Goal: Information Seeking & Learning: Learn about a topic

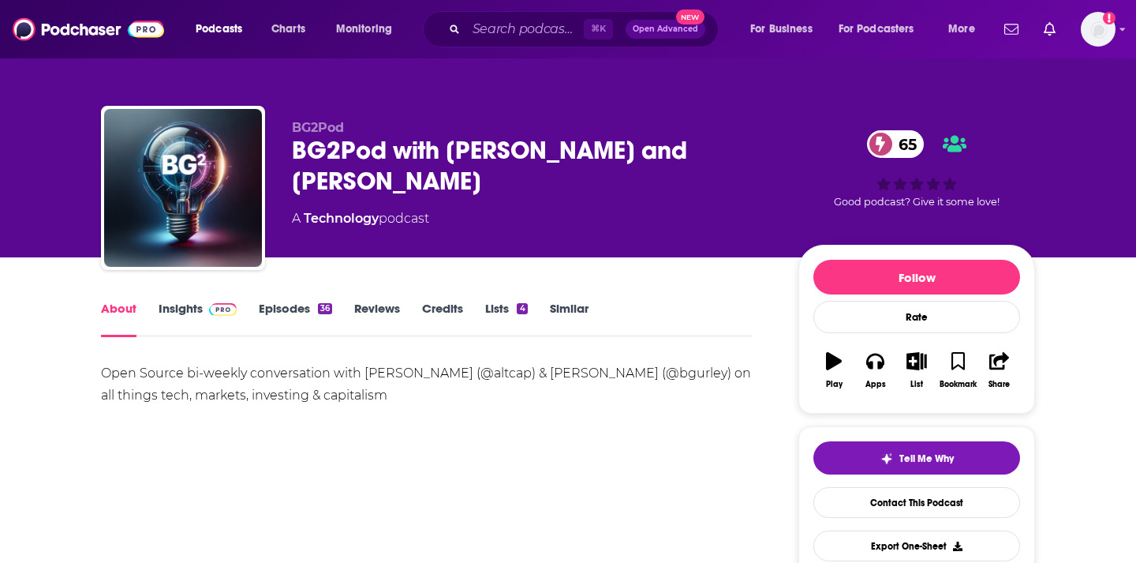
click at [204, 308] on span at bounding box center [220, 308] width 34 height 15
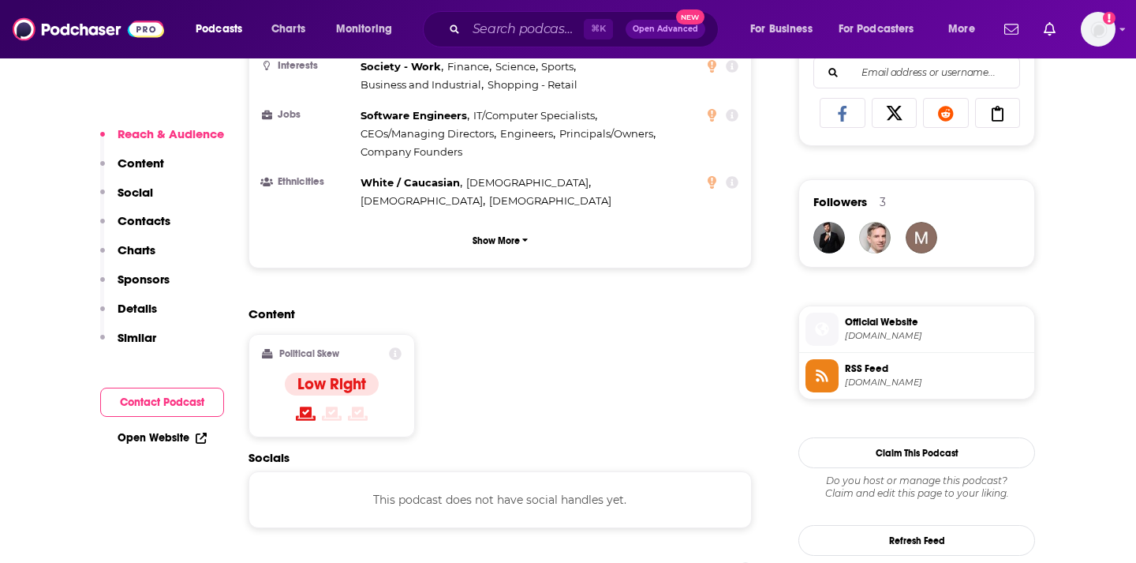
scroll to position [1081, 0]
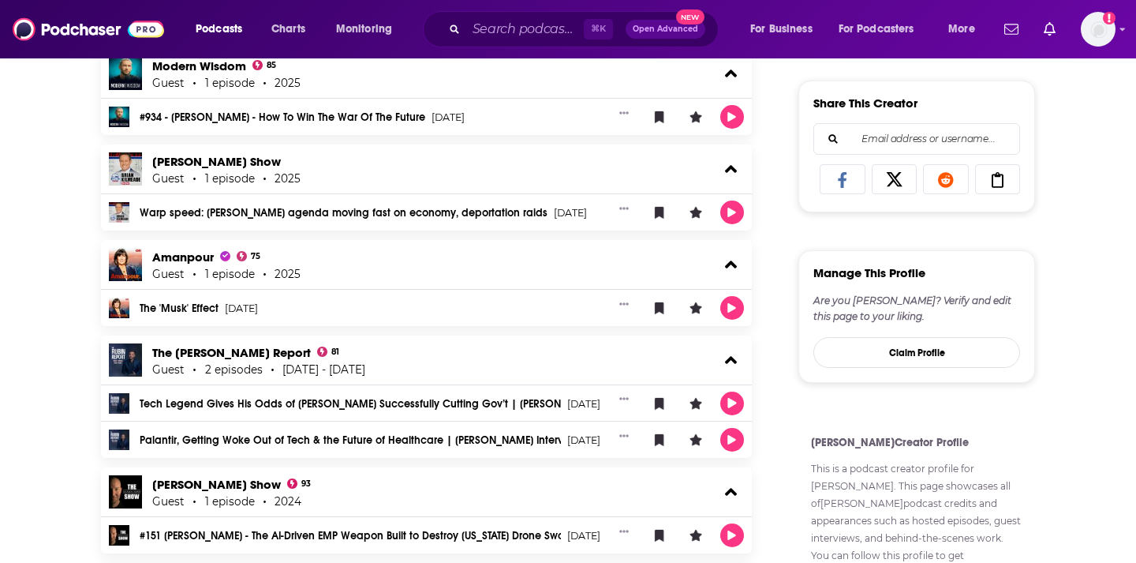
scroll to position [617, 0]
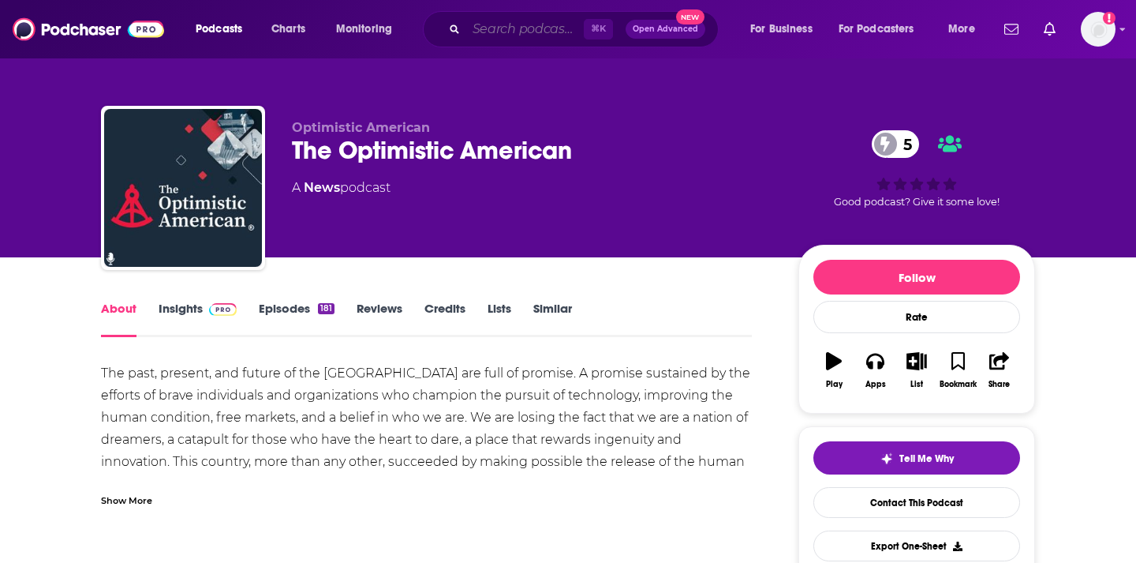
click at [532, 33] on input "Search podcasts, credits, & more..." at bounding box center [525, 29] width 118 height 25
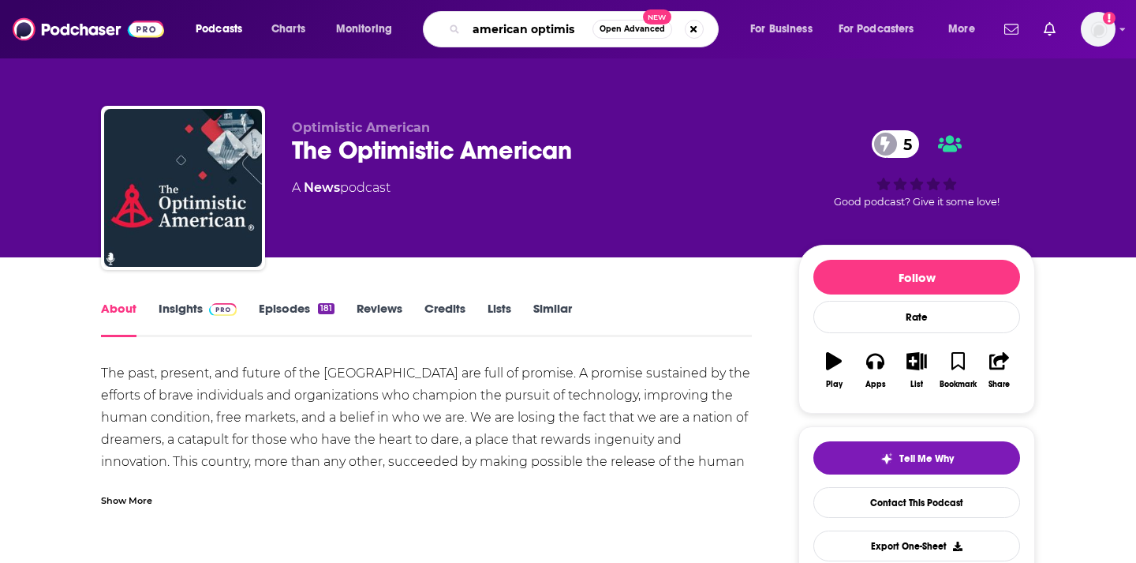
type input "american optimist"
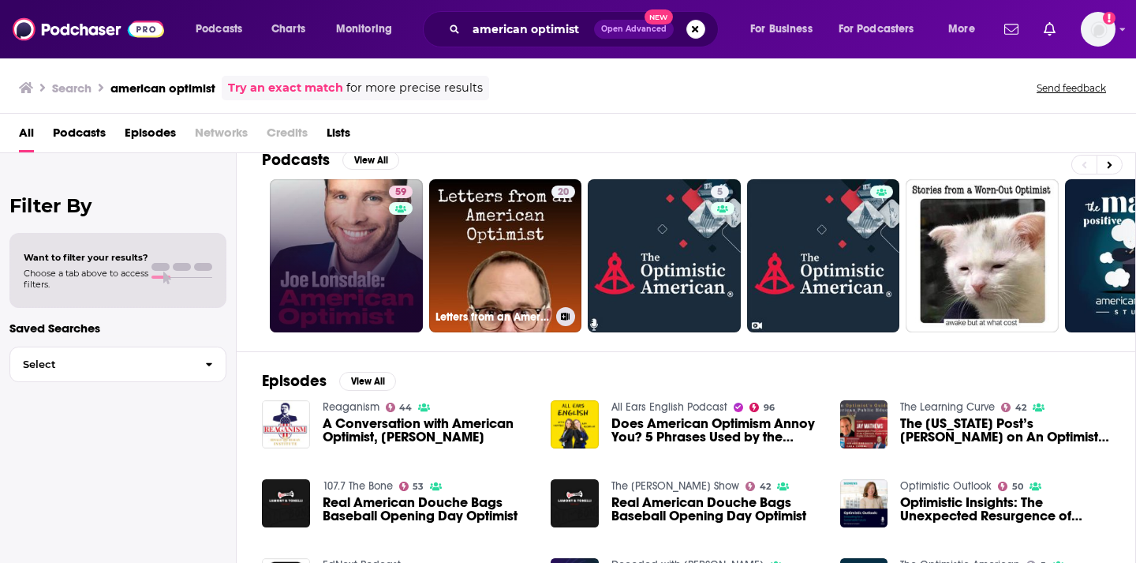
scroll to position [18, 0]
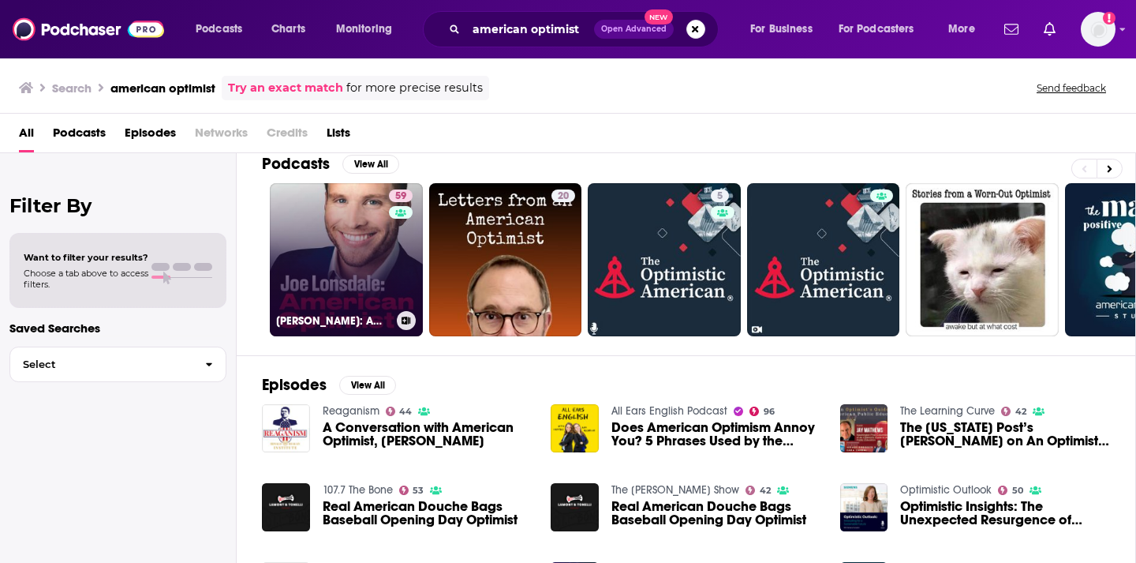
click at [350, 231] on link "59 Joe Lonsdale: American Optimist" at bounding box center [346, 259] width 153 height 153
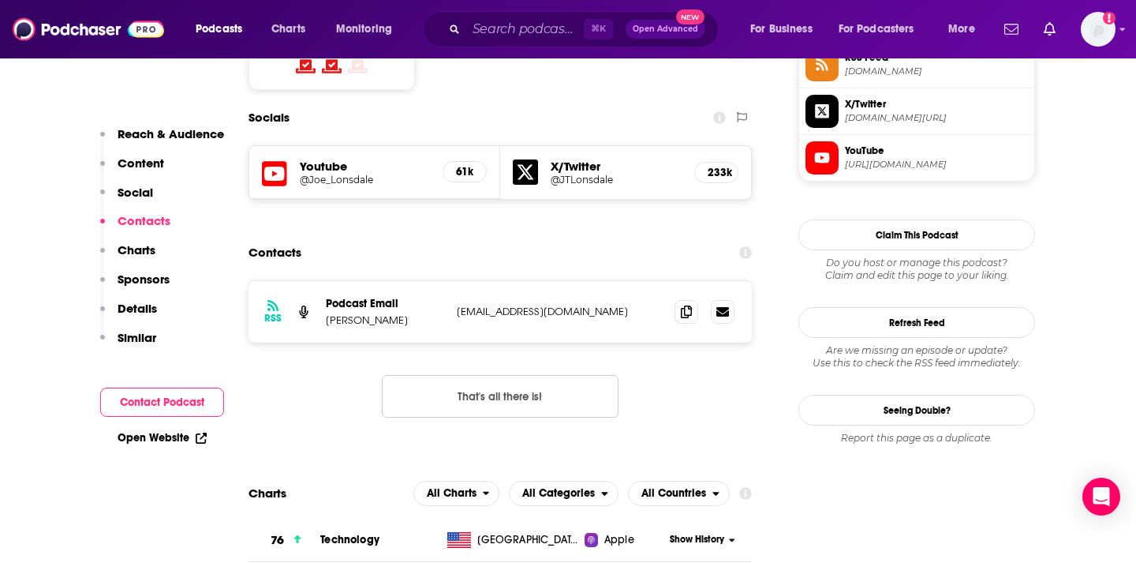
scroll to position [1350, 0]
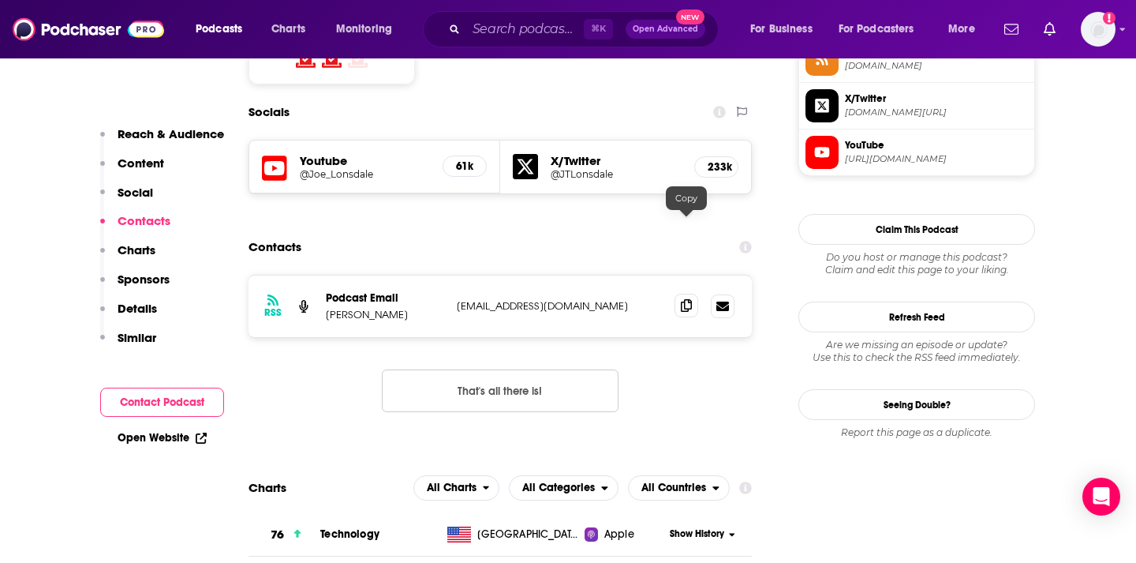
click at [683, 299] on icon at bounding box center [686, 305] width 11 height 13
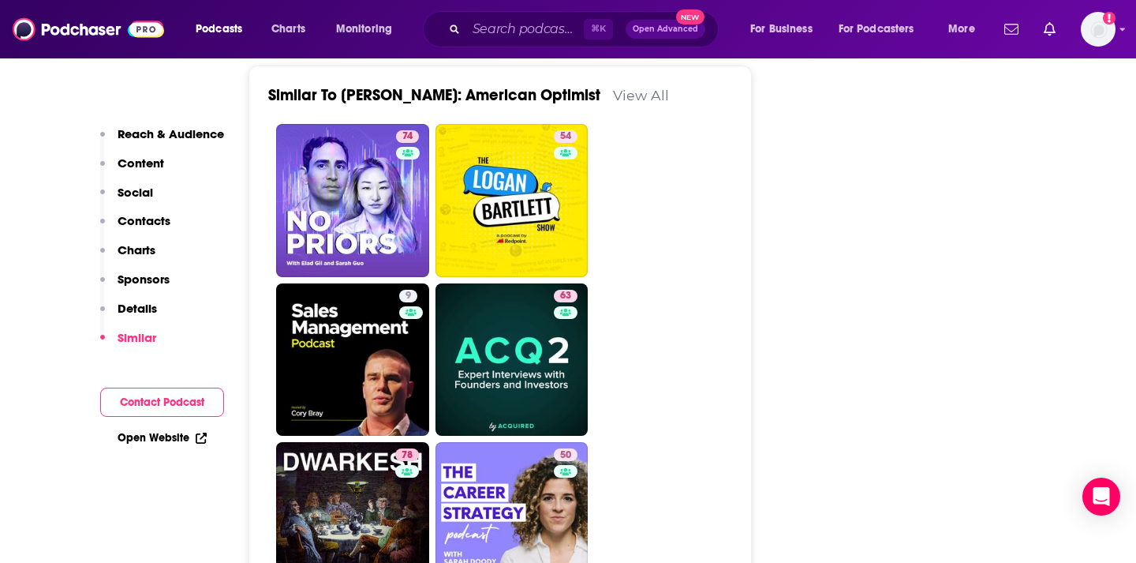
scroll to position [2812, 0]
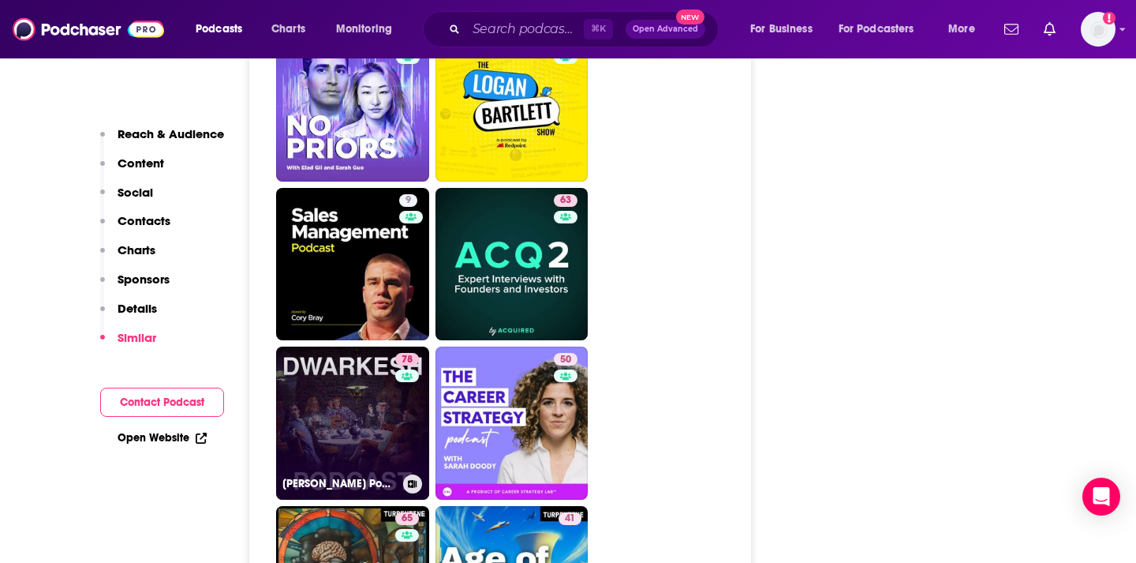
click at [377, 346] on link "78 Dwarkesh Podcast" at bounding box center [352, 422] width 153 height 153
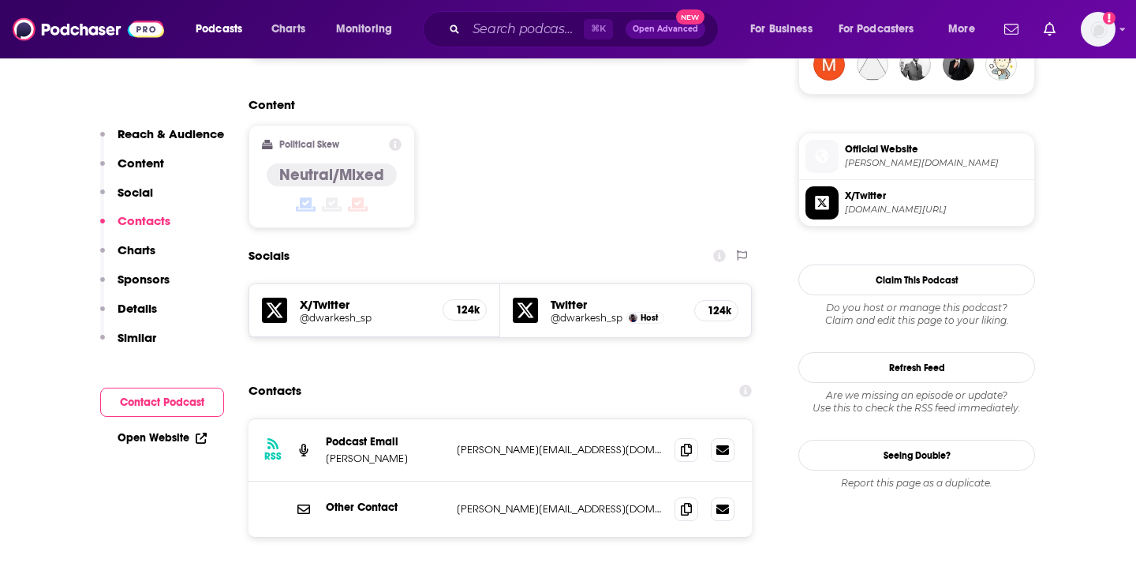
scroll to position [1265, 0]
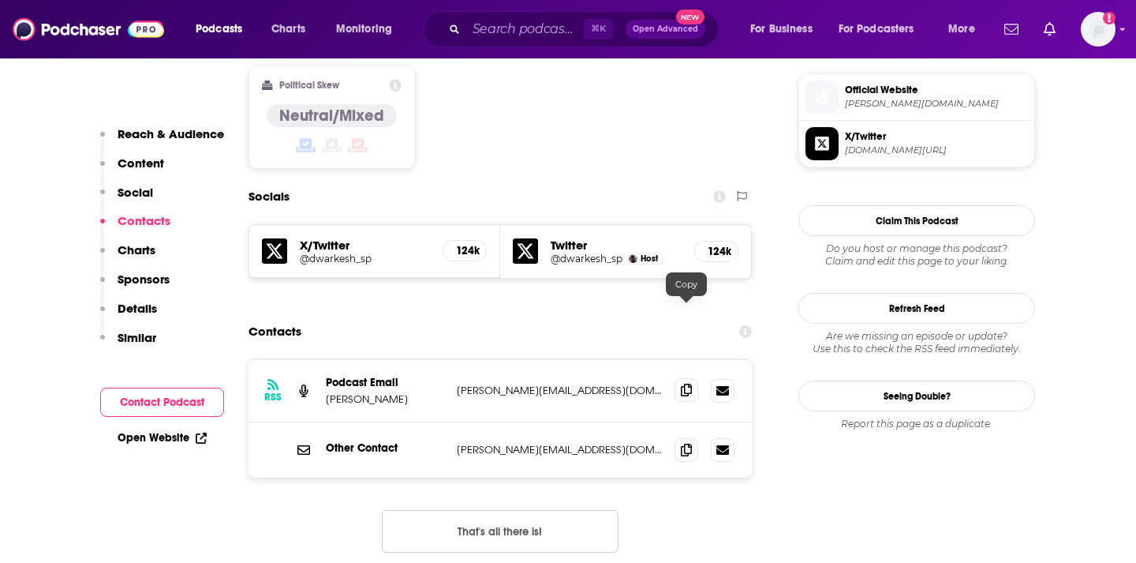
click at [689, 383] on icon at bounding box center [686, 389] width 11 height 13
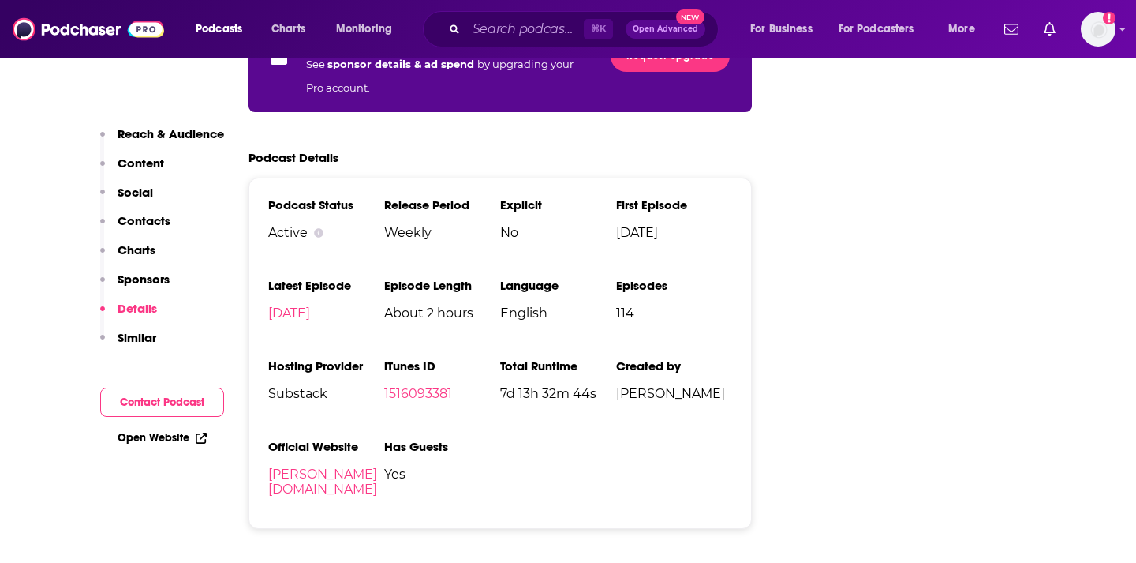
scroll to position [2353, 0]
